Goal: Navigation & Orientation: Find specific page/section

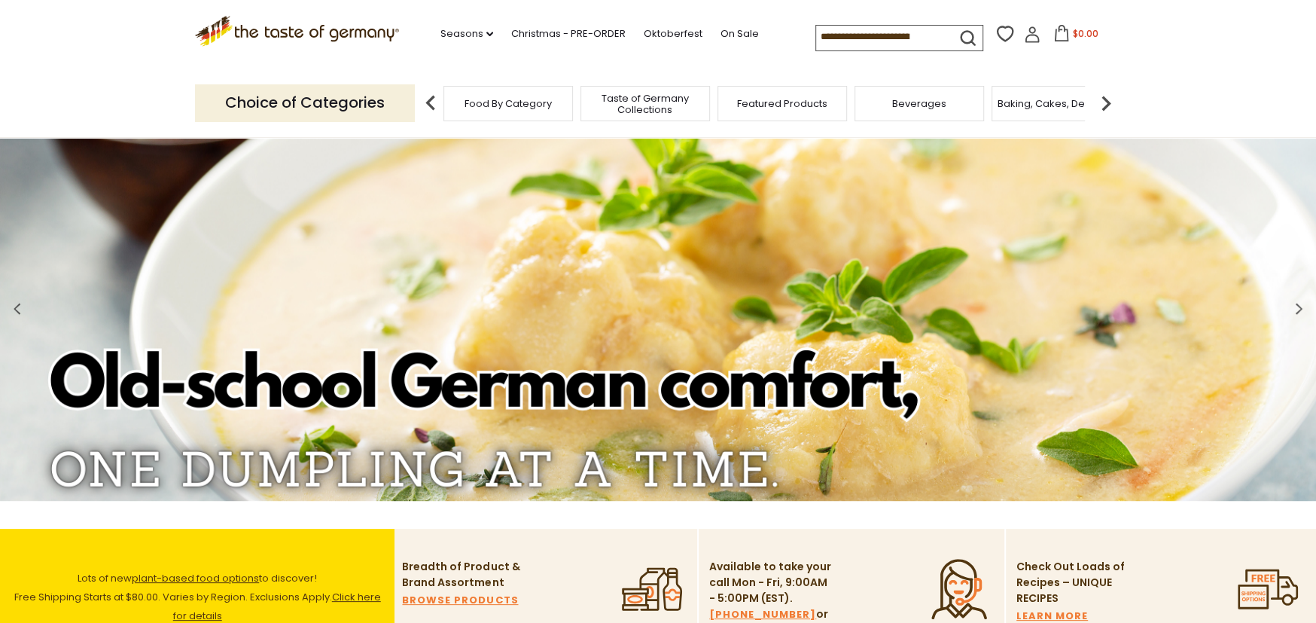
scroll to position [226, 0]
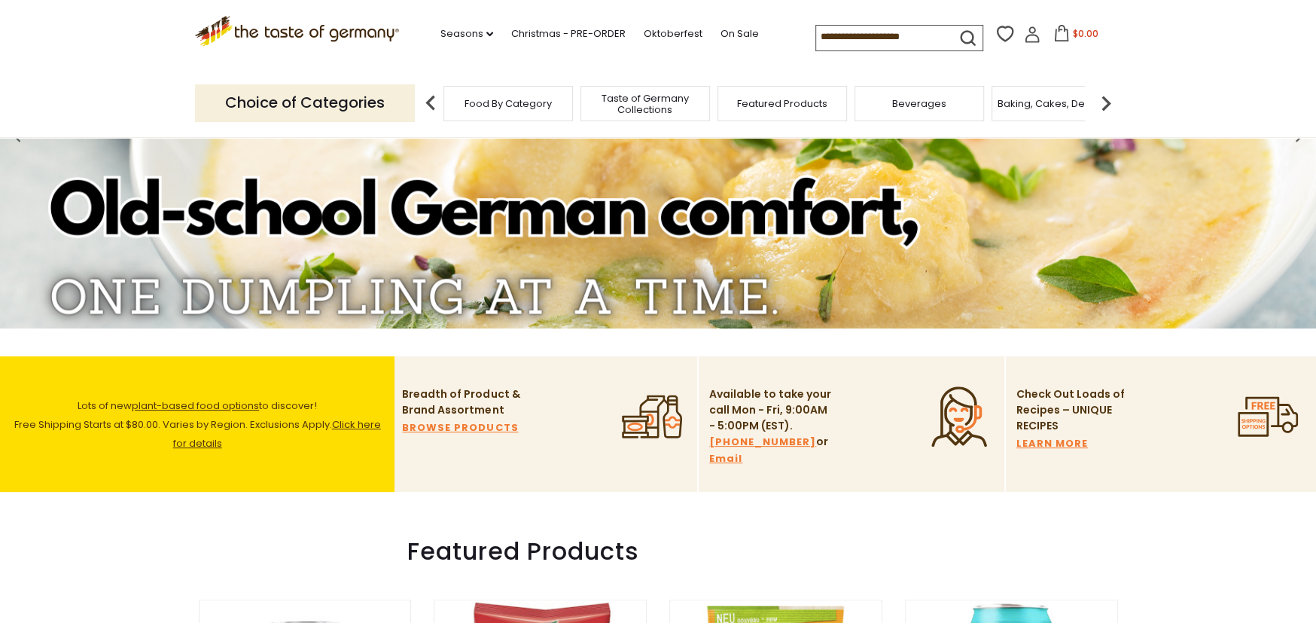
click at [491, 422] on link "BROWSE PRODUCTS" at bounding box center [460, 427] width 116 height 17
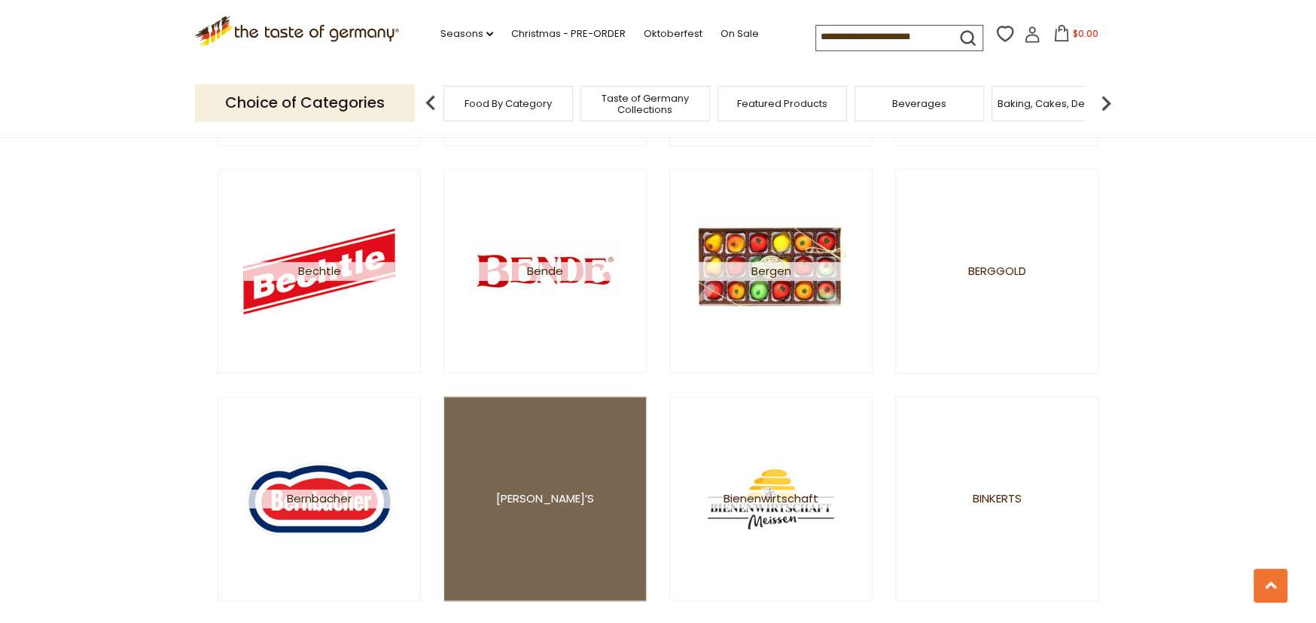
scroll to position [1280, 0]
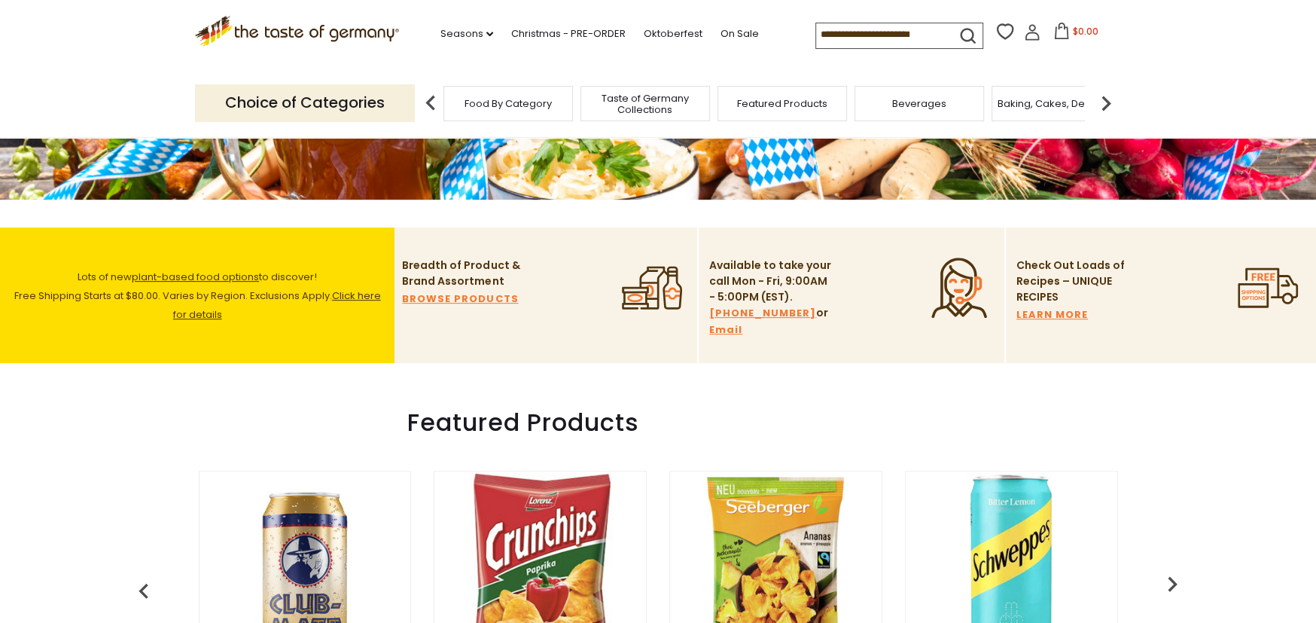
scroll to position [226, 0]
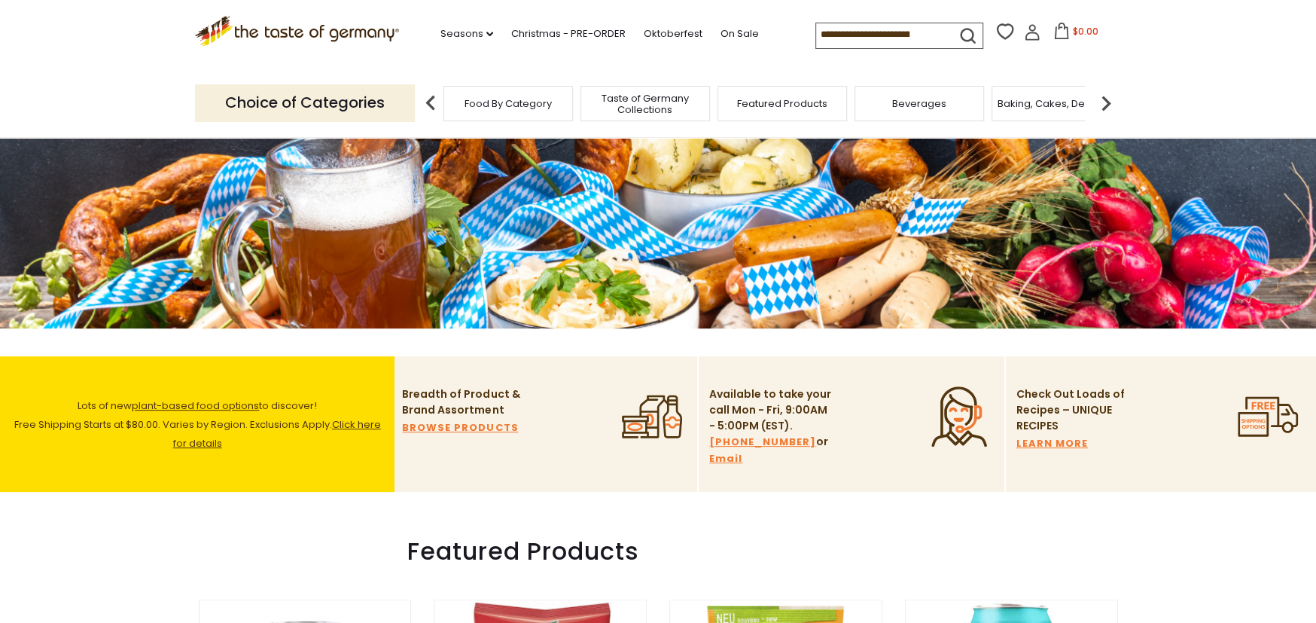
click at [1056, 419] on p "Check Out Loads of Recipes – UNIQUE RECIPES" at bounding box center [1070, 409] width 109 height 47
click at [1030, 445] on link "LEARN MORE" at bounding box center [1052, 443] width 72 height 17
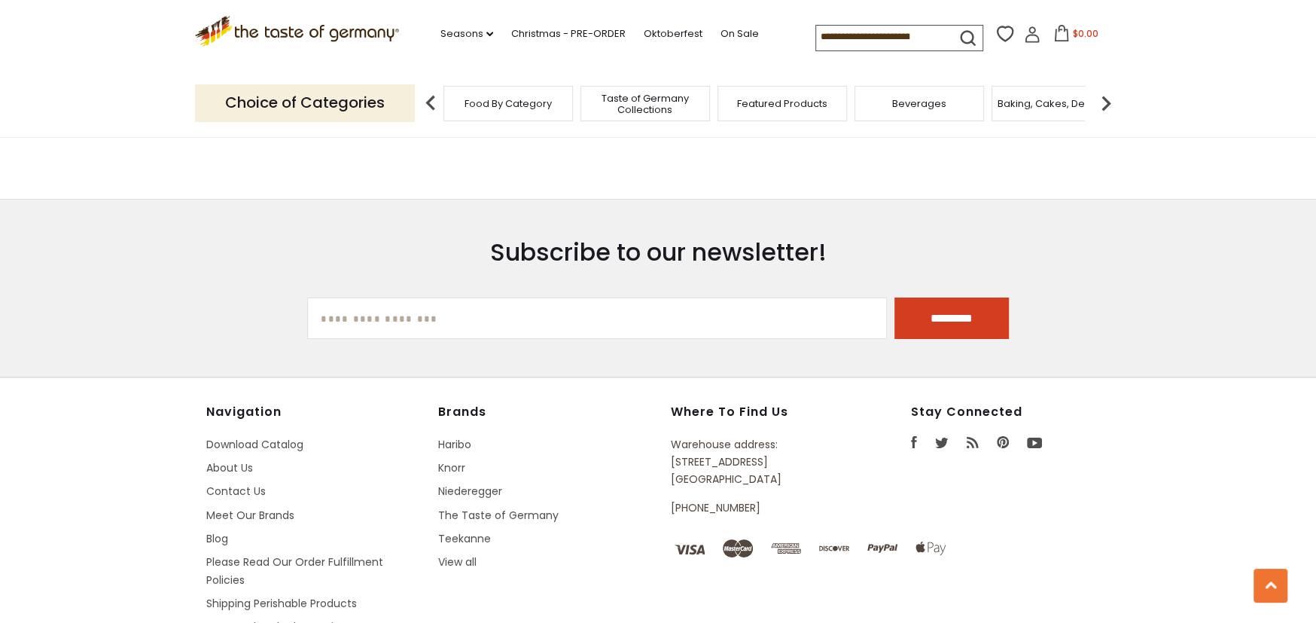
scroll to position [4518, 0]
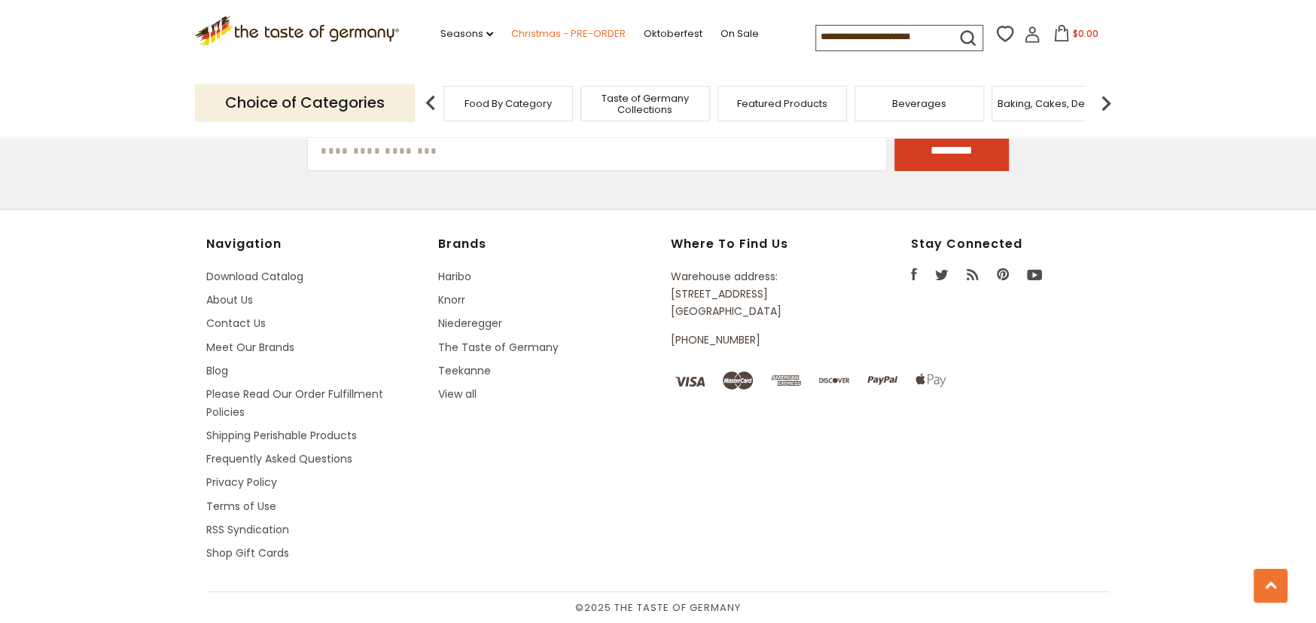
click at [545, 32] on link "Christmas - PRE-ORDER" at bounding box center [568, 34] width 114 height 17
